Goal: Find contact information: Obtain details needed to contact an individual or organization

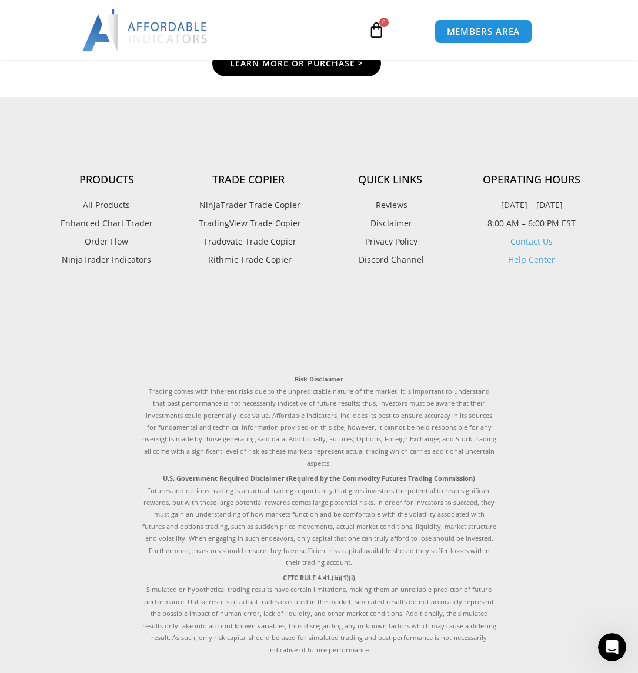
scroll to position [3410, 0]
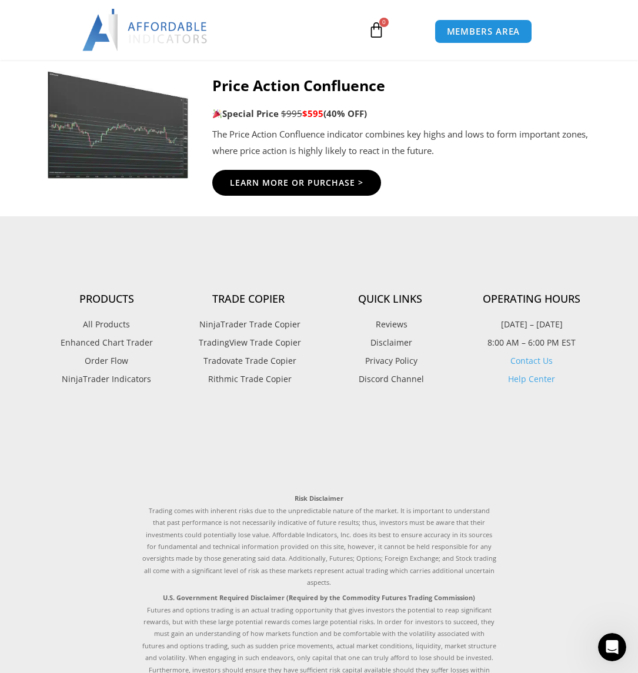
click at [516, 365] on link "Contact Us" at bounding box center [531, 360] width 42 height 11
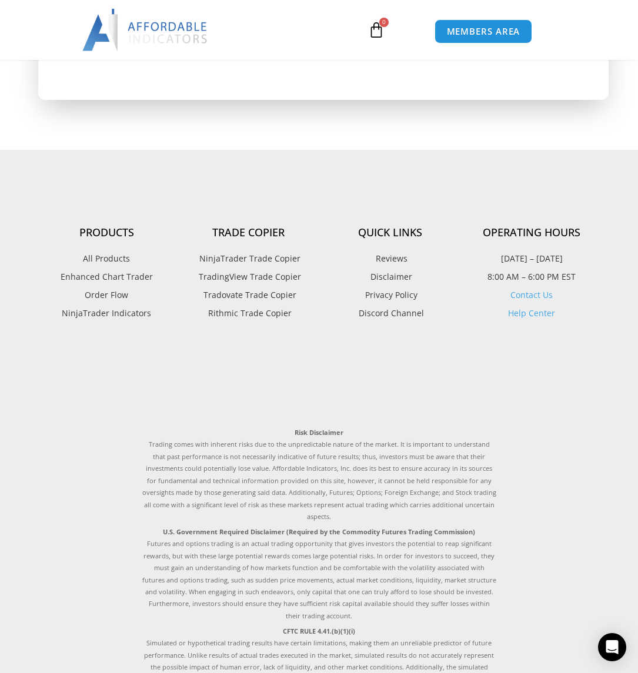
scroll to position [706, 0]
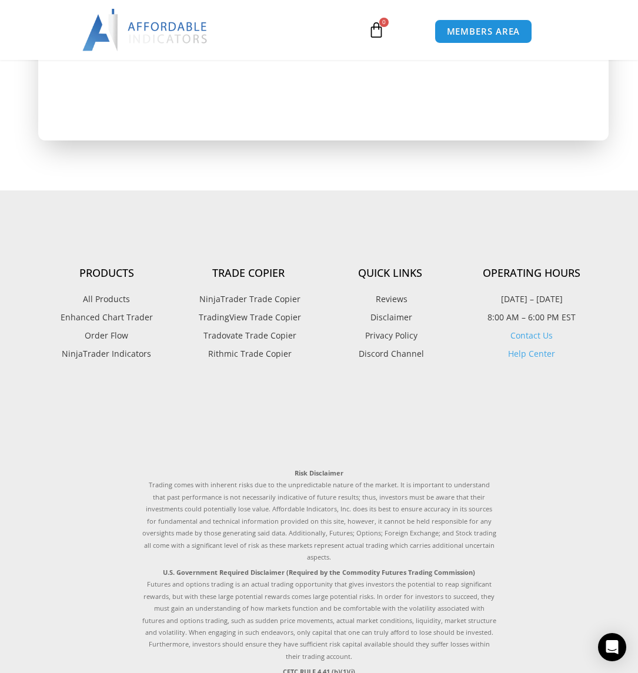
click at [533, 338] on link "Contact Us" at bounding box center [531, 335] width 42 height 11
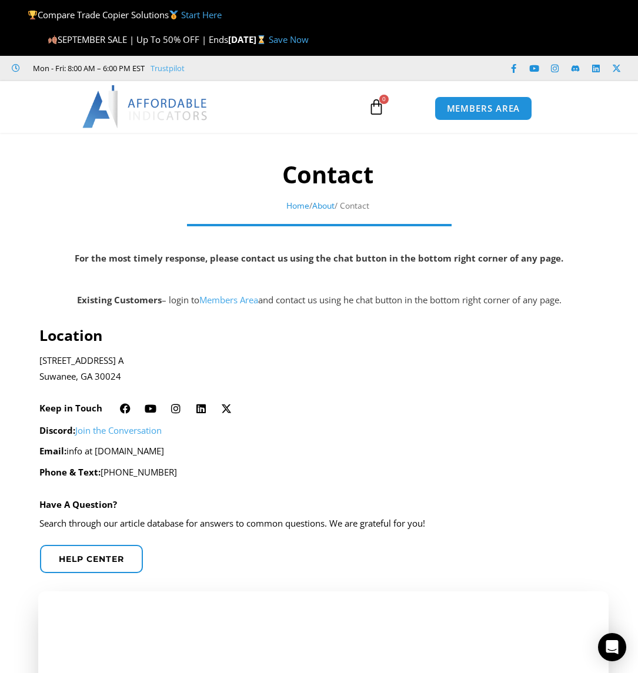
click at [98, 450] on p "Email: info at affordableindicators.com" at bounding box center [319, 451] width 560 height 16
drag, startPoint x: 101, startPoint y: 450, endPoint x: 202, endPoint y: 452, distance: 100.6
click at [202, 452] on p "Email: info at affordableindicators.com" at bounding box center [319, 451] width 560 height 16
copy p "affordableindicators.com"
